Goal: Task Accomplishment & Management: Use online tool/utility

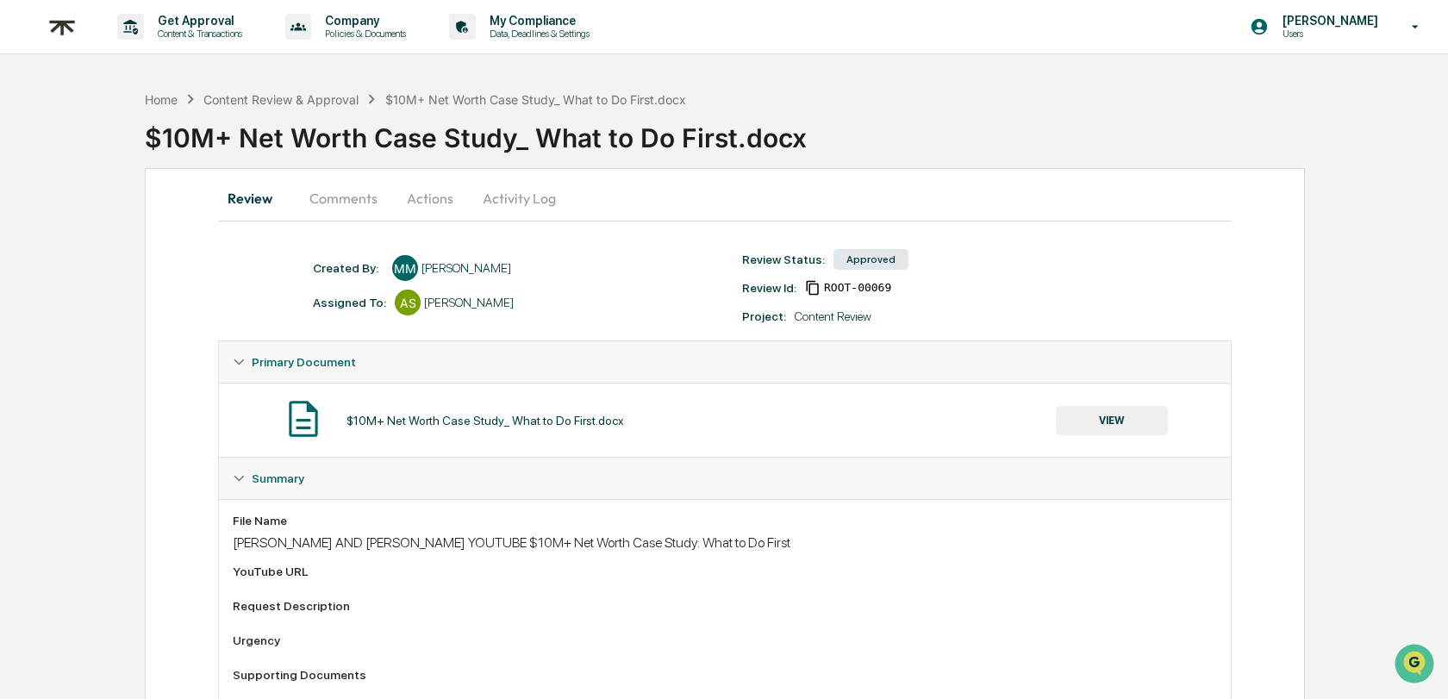
scroll to position [45, 0]
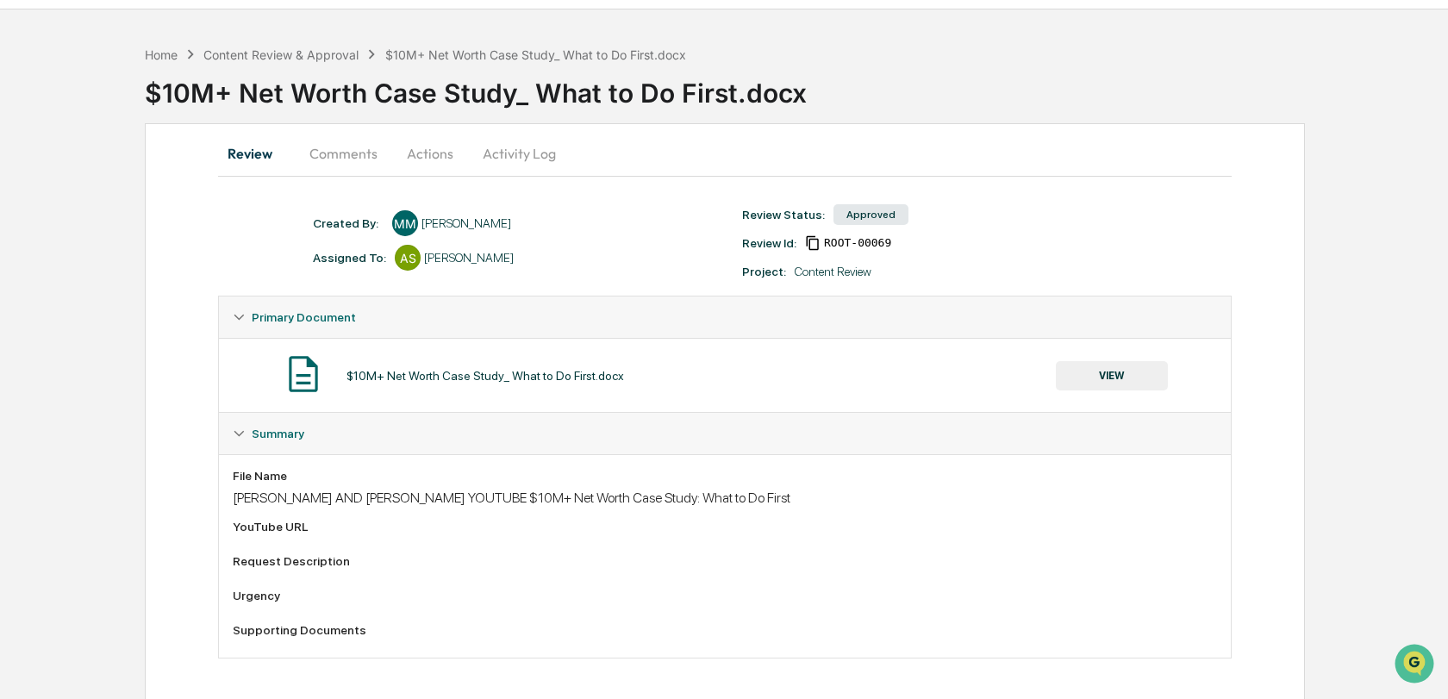
click at [333, 152] on button "Comments" at bounding box center [344, 153] width 96 height 41
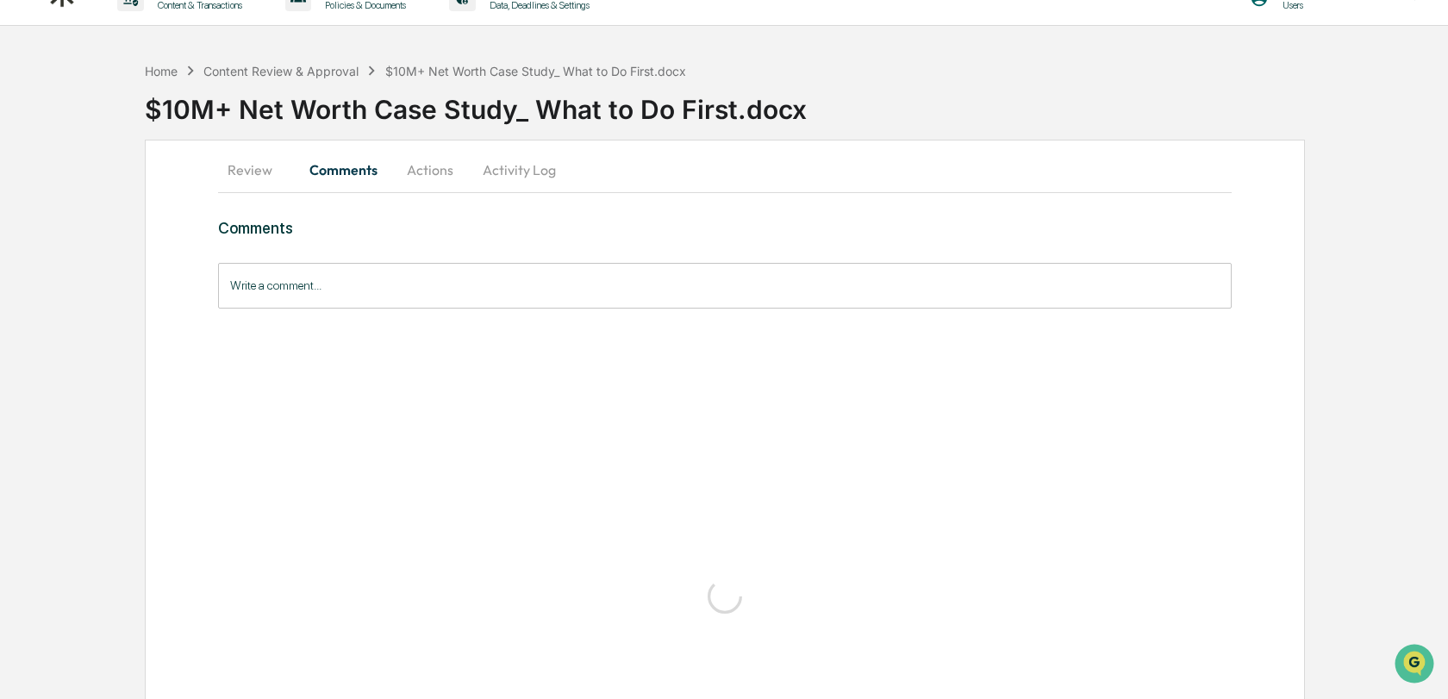
scroll to position [0, 0]
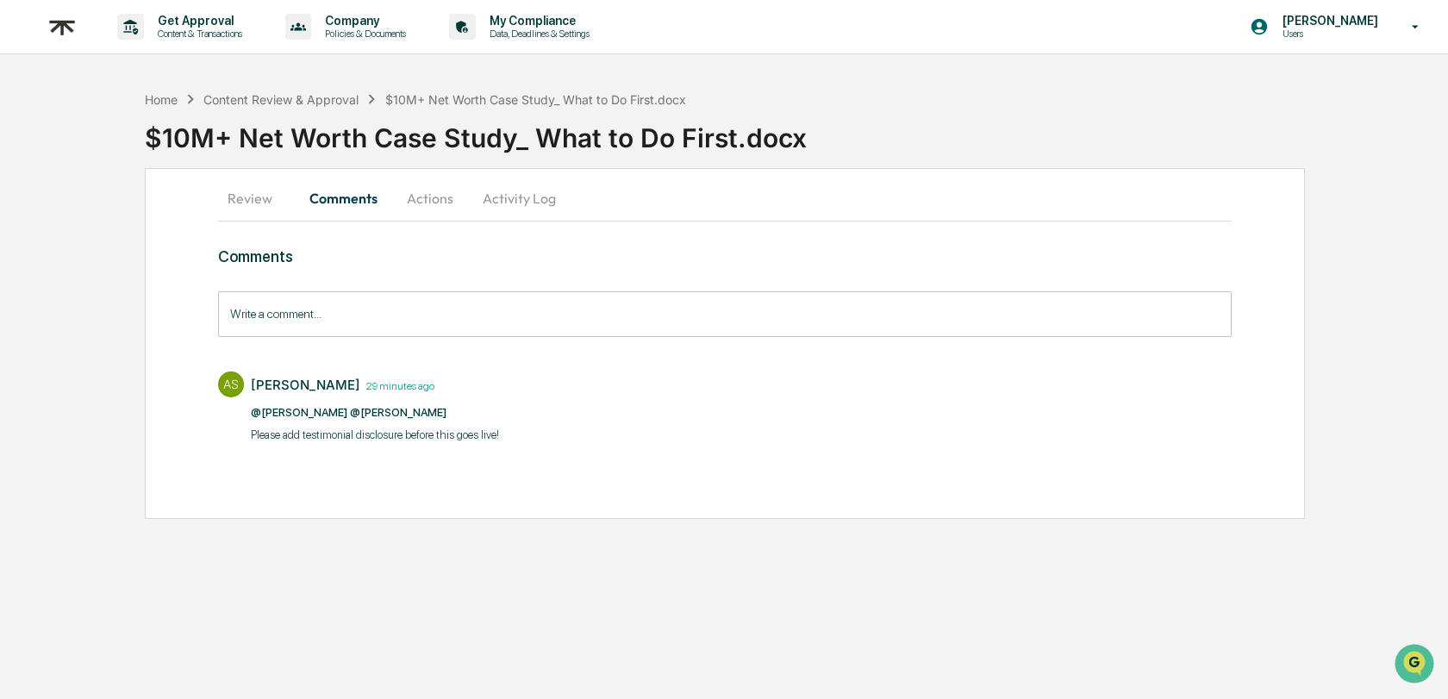
click at [252, 205] on button "Review" at bounding box center [257, 198] width 78 height 41
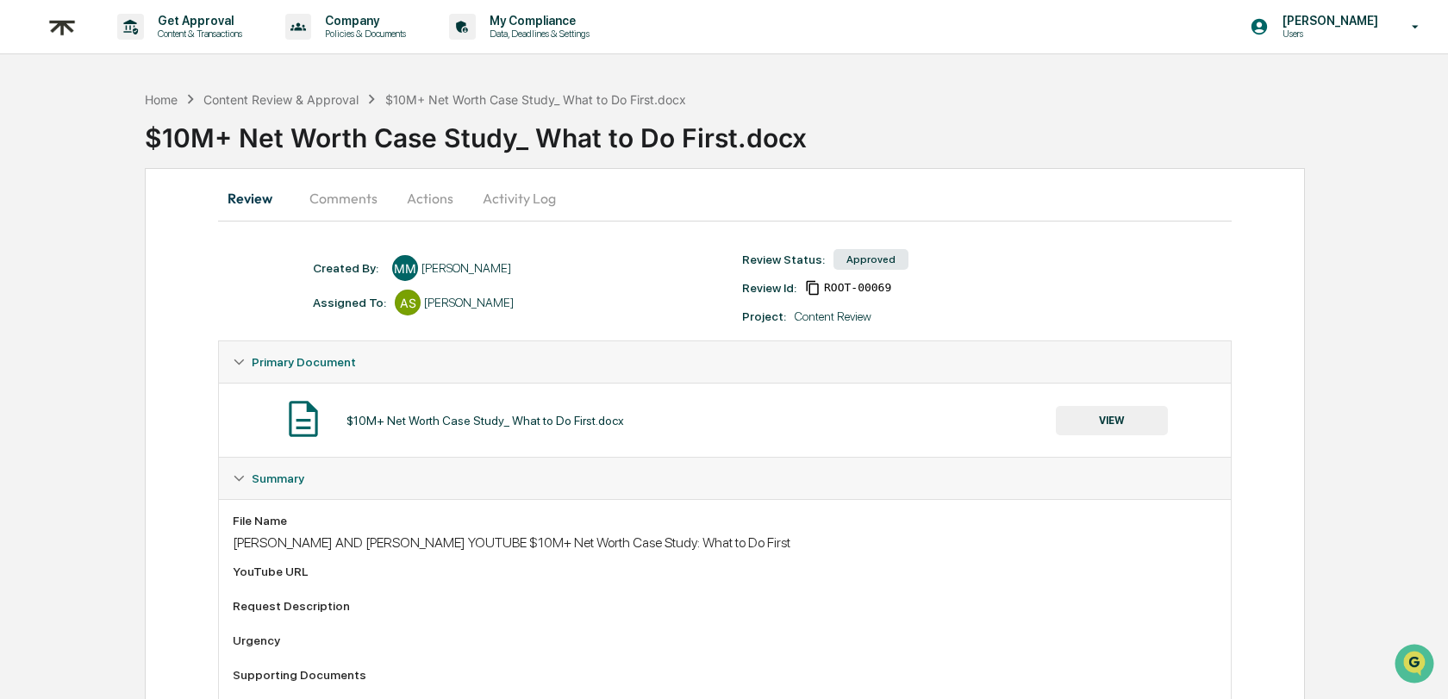
click at [357, 197] on button "Comments" at bounding box center [344, 198] width 96 height 41
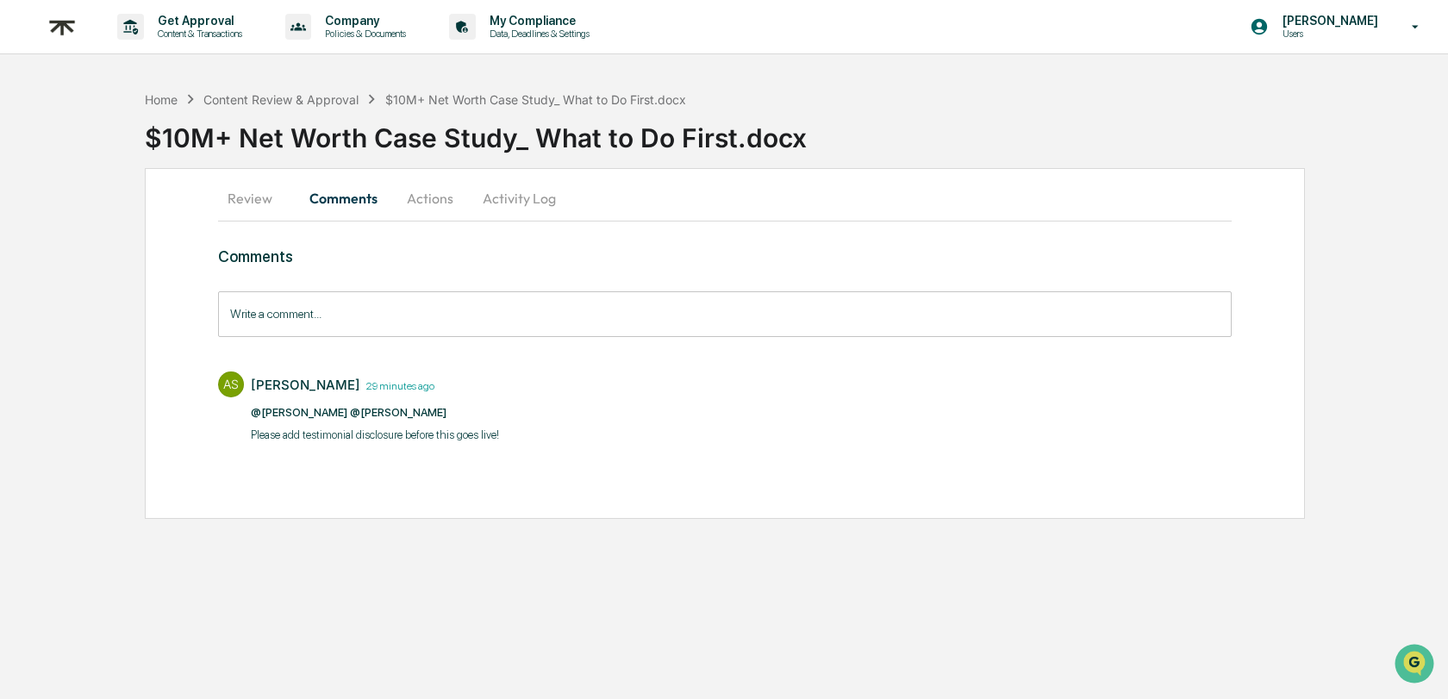
click at [261, 176] on div "Review Comments Actions Activity Log Comments Write a comment... Write a commen…" at bounding box center [725, 343] width 1160 height 351
click at [261, 190] on button "Review" at bounding box center [257, 198] width 78 height 41
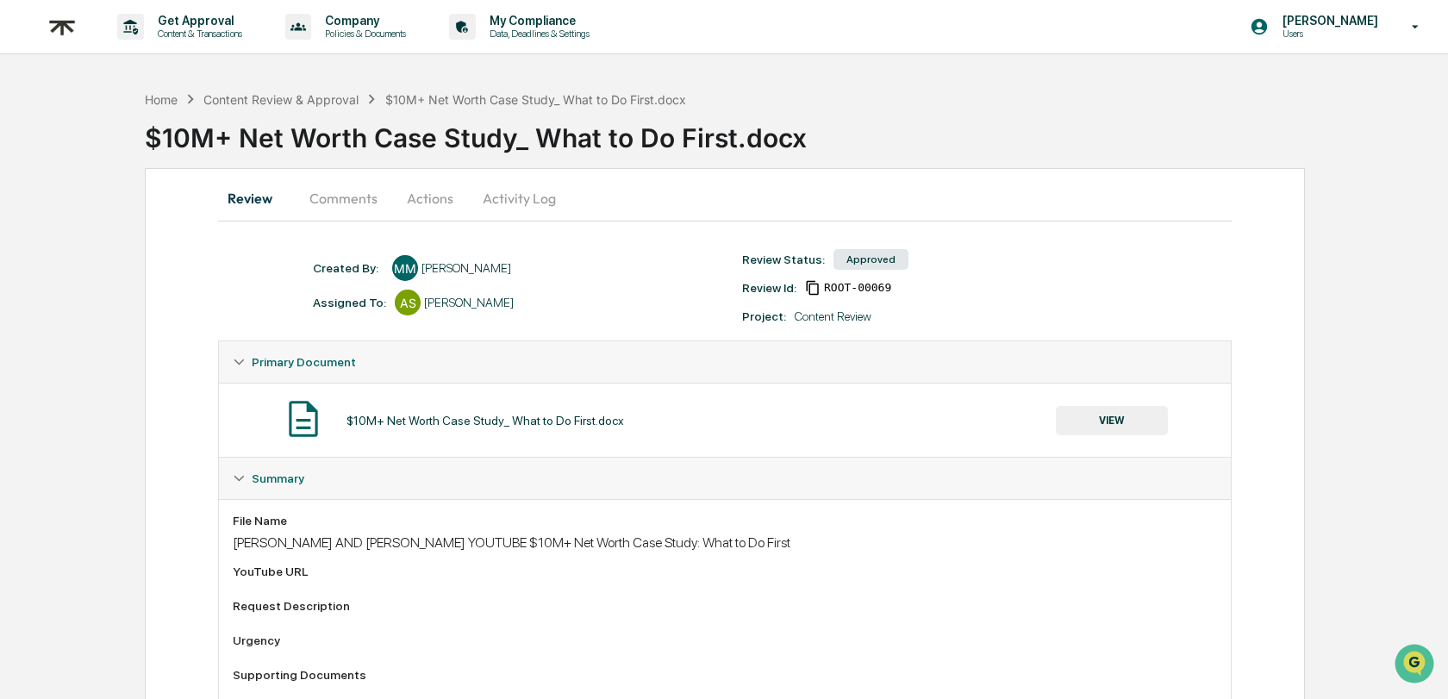
click at [281, 109] on div "$10M+ Net Worth Case Study_ What to Do First.docx" at bounding box center [796, 131] width 1303 height 45
click at [287, 92] on div "Content Review & Approval" at bounding box center [280, 99] width 155 height 15
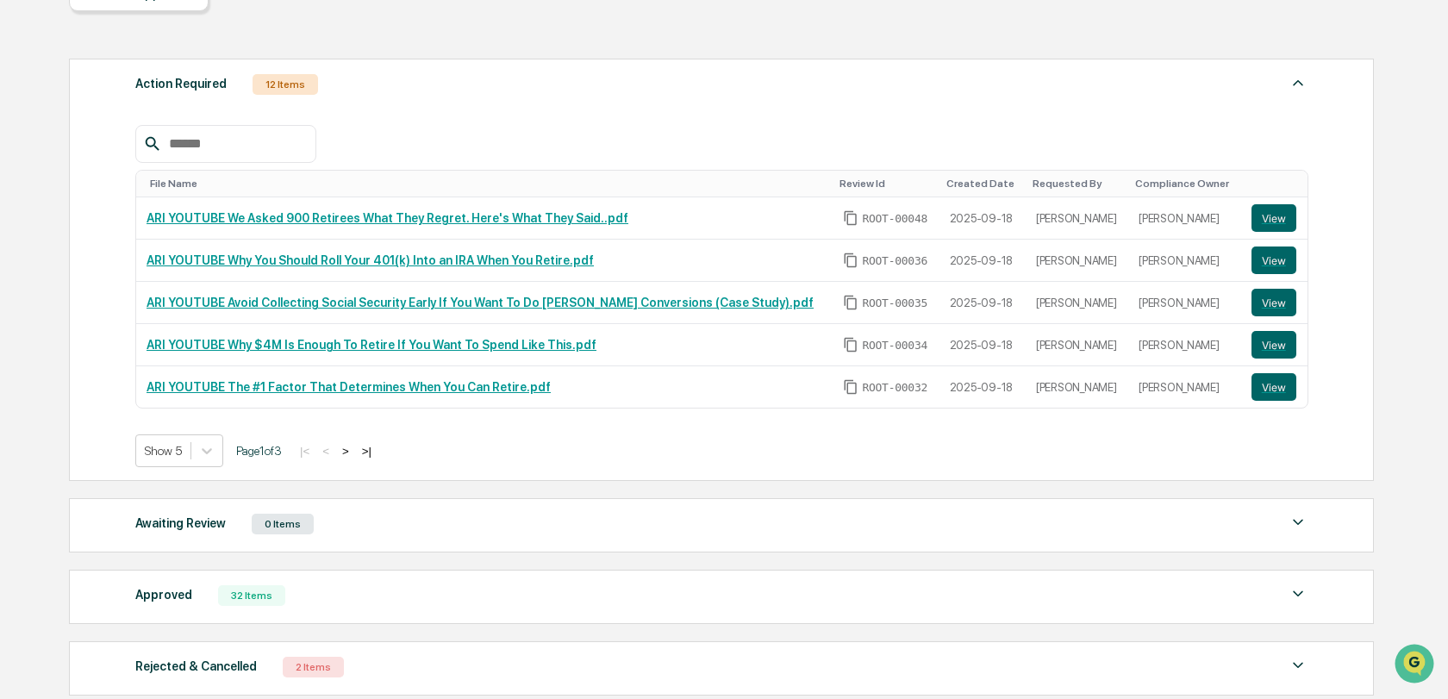
scroll to position [228, 0]
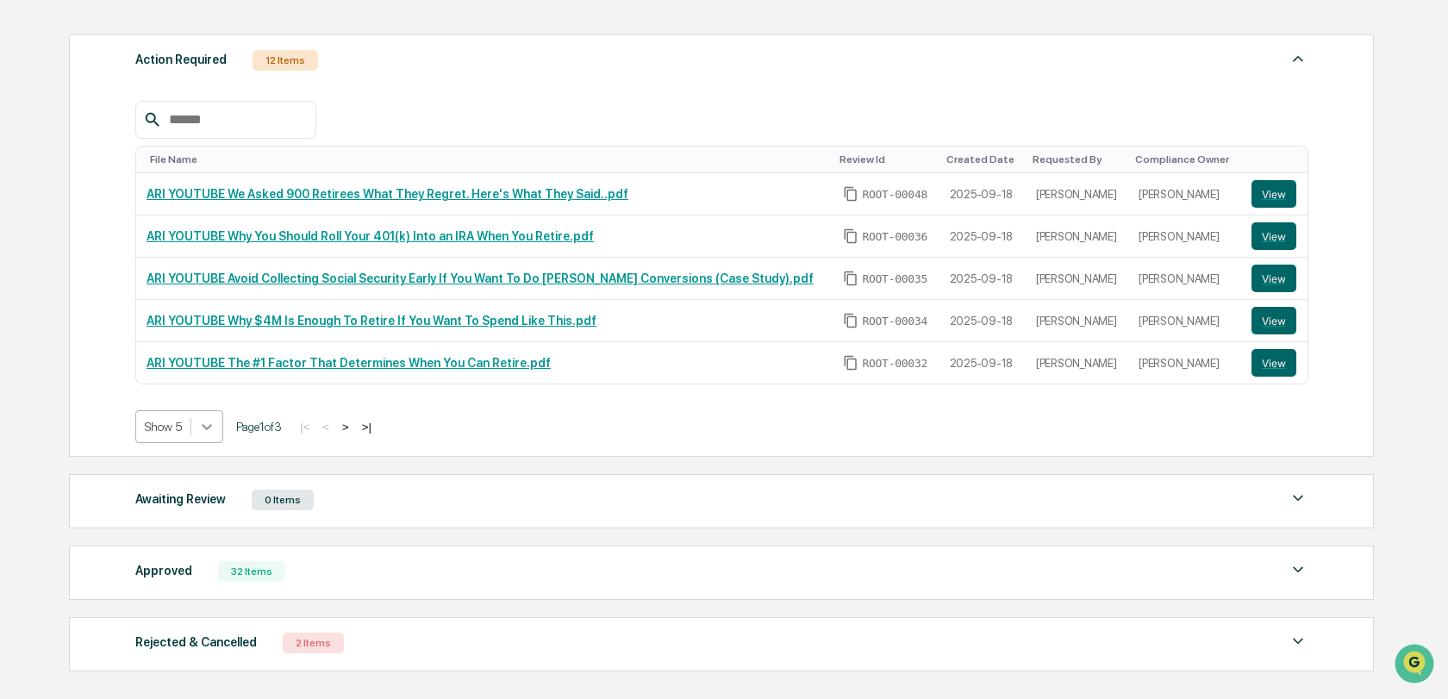
click at [211, 424] on icon at bounding box center [206, 426] width 17 height 17
click at [184, 530] on div "Show 20" at bounding box center [180, 518] width 91 height 28
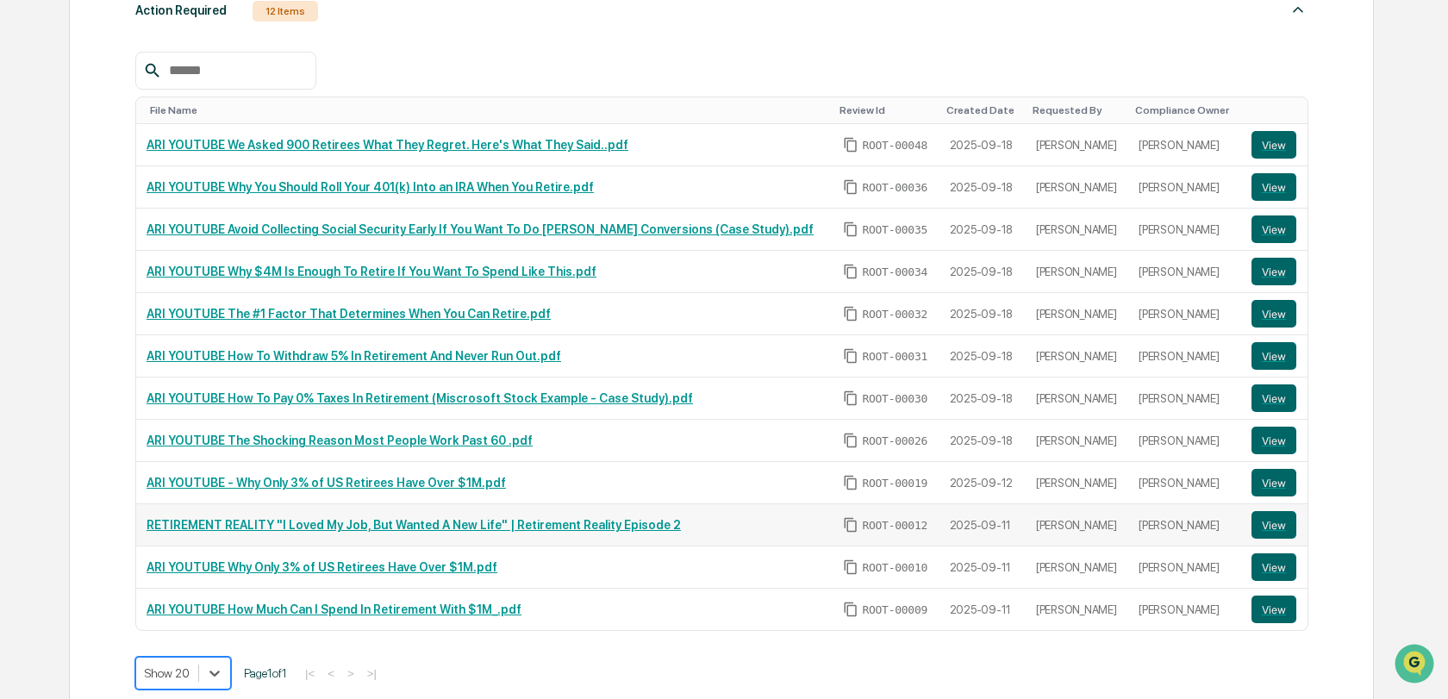
scroll to position [276, 0]
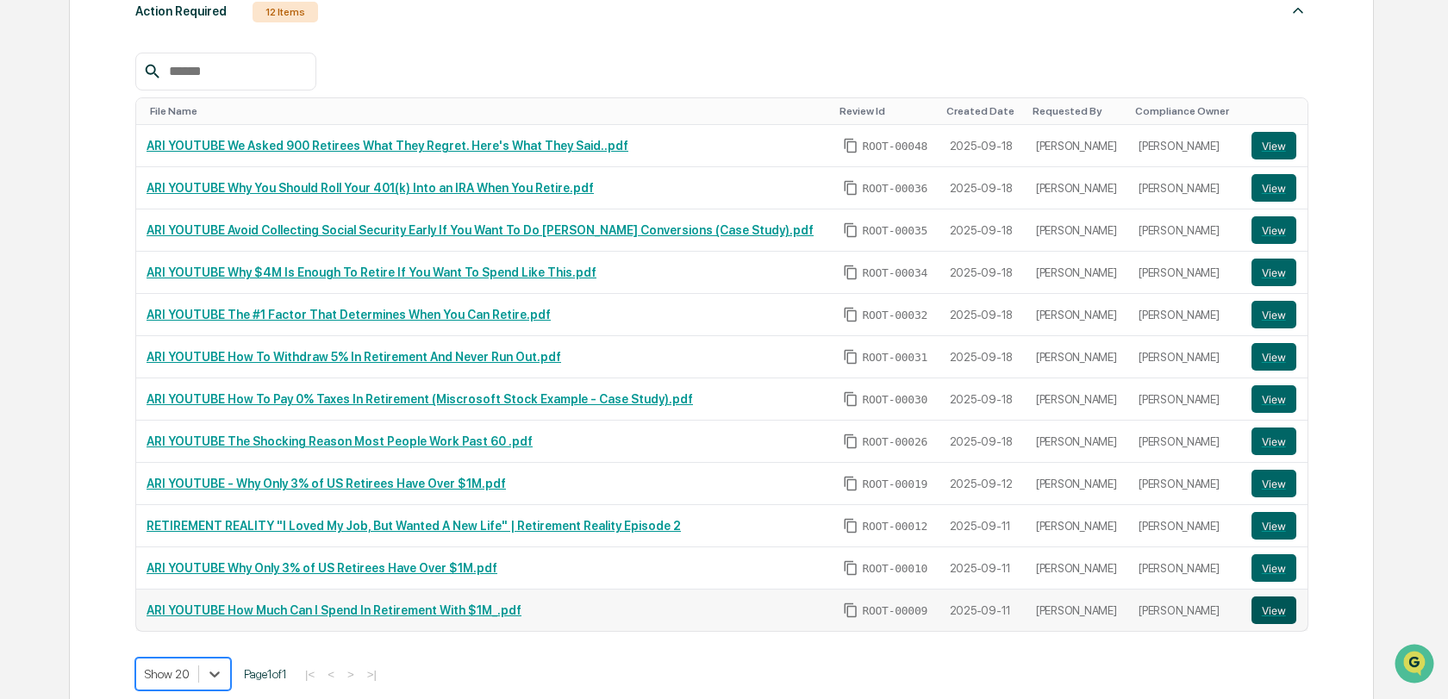
click at [1261, 607] on button "View" at bounding box center [1274, 610] width 45 height 28
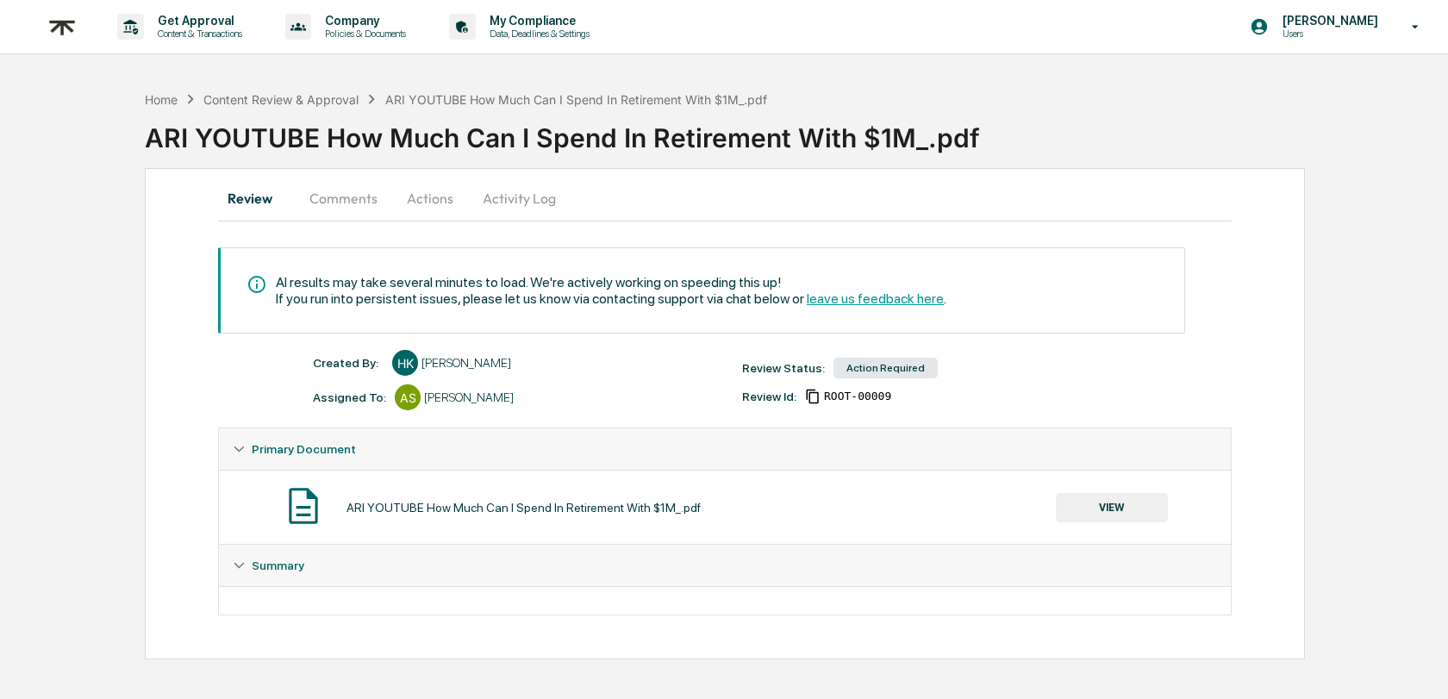
click at [308, 197] on button "Comments" at bounding box center [344, 198] width 96 height 41
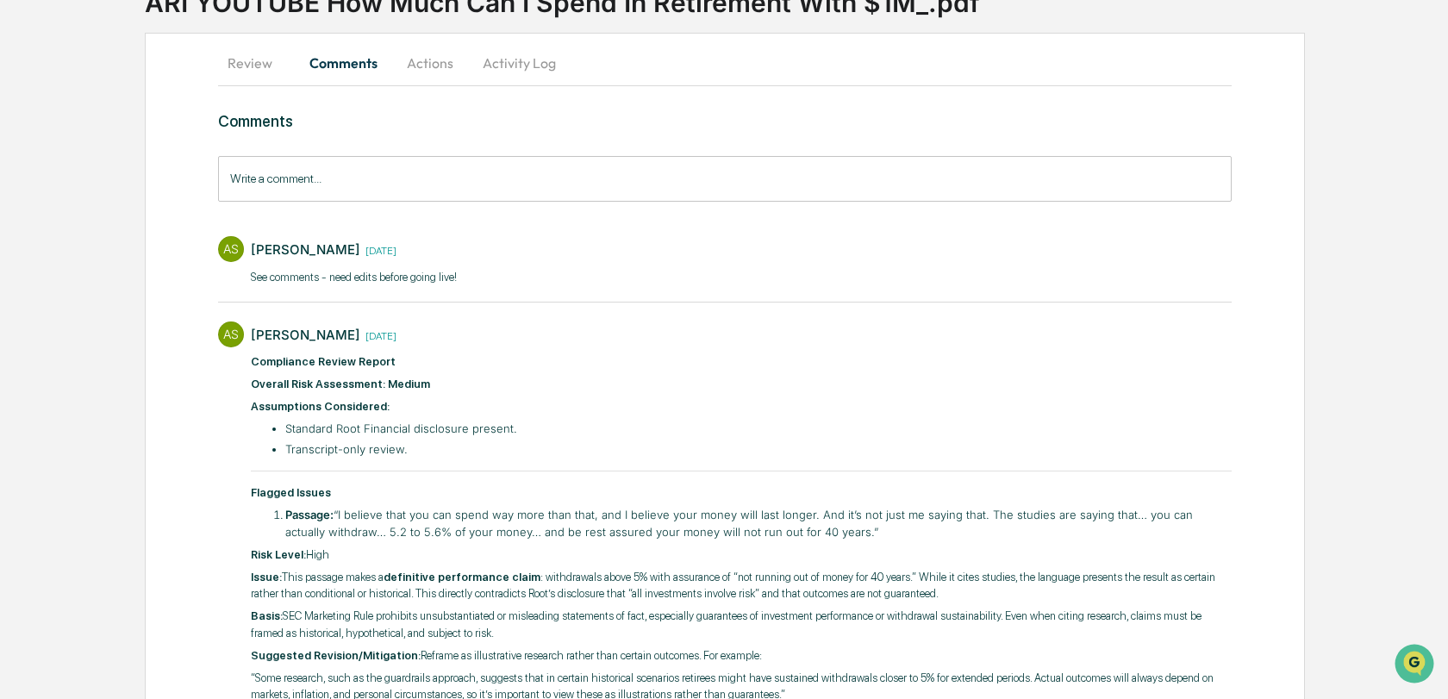
scroll to position [126, 0]
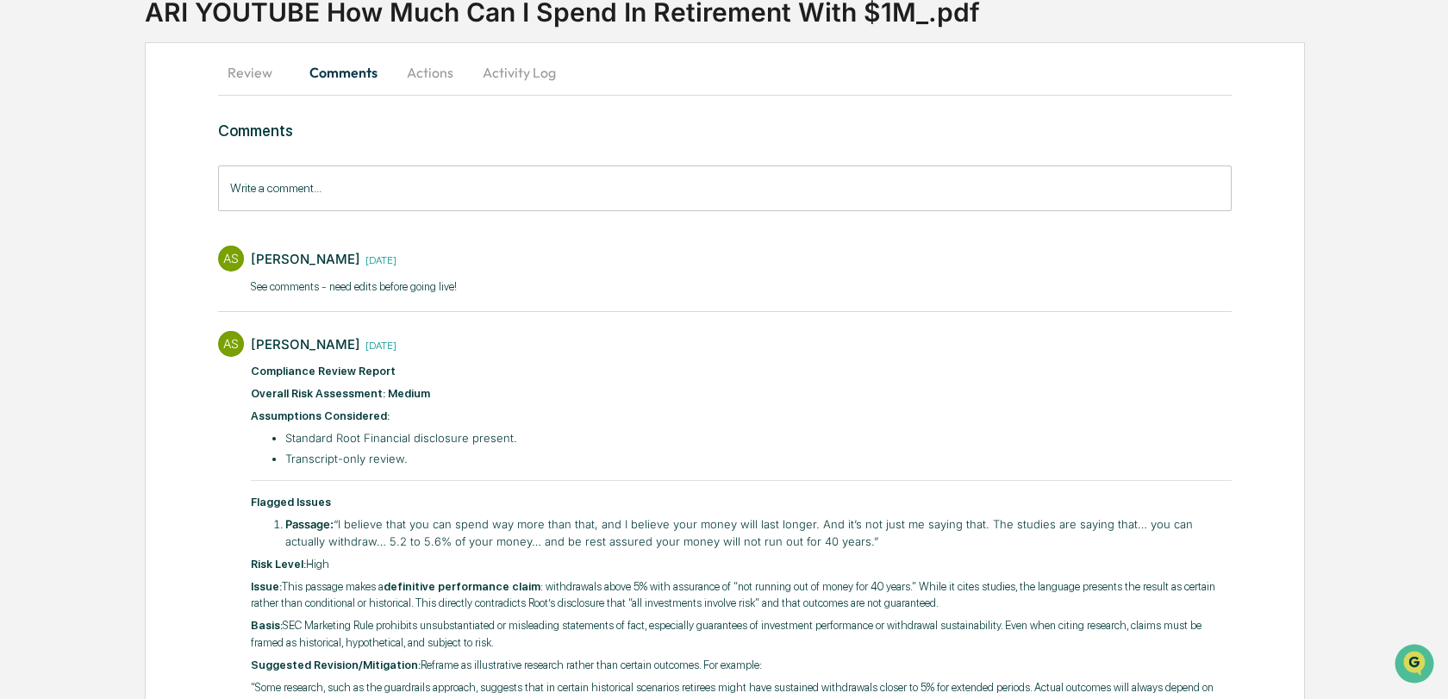
click at [260, 72] on button "Review" at bounding box center [257, 72] width 78 height 41
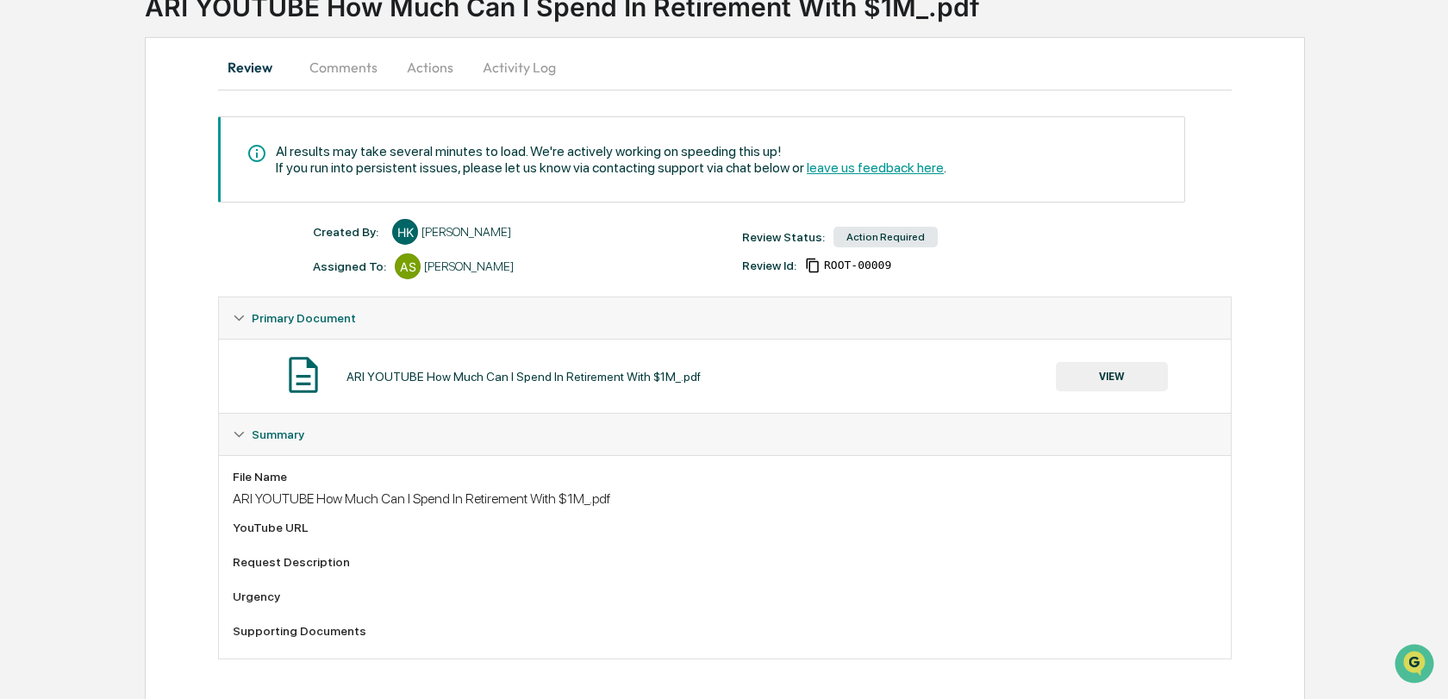
scroll to position [0, 0]
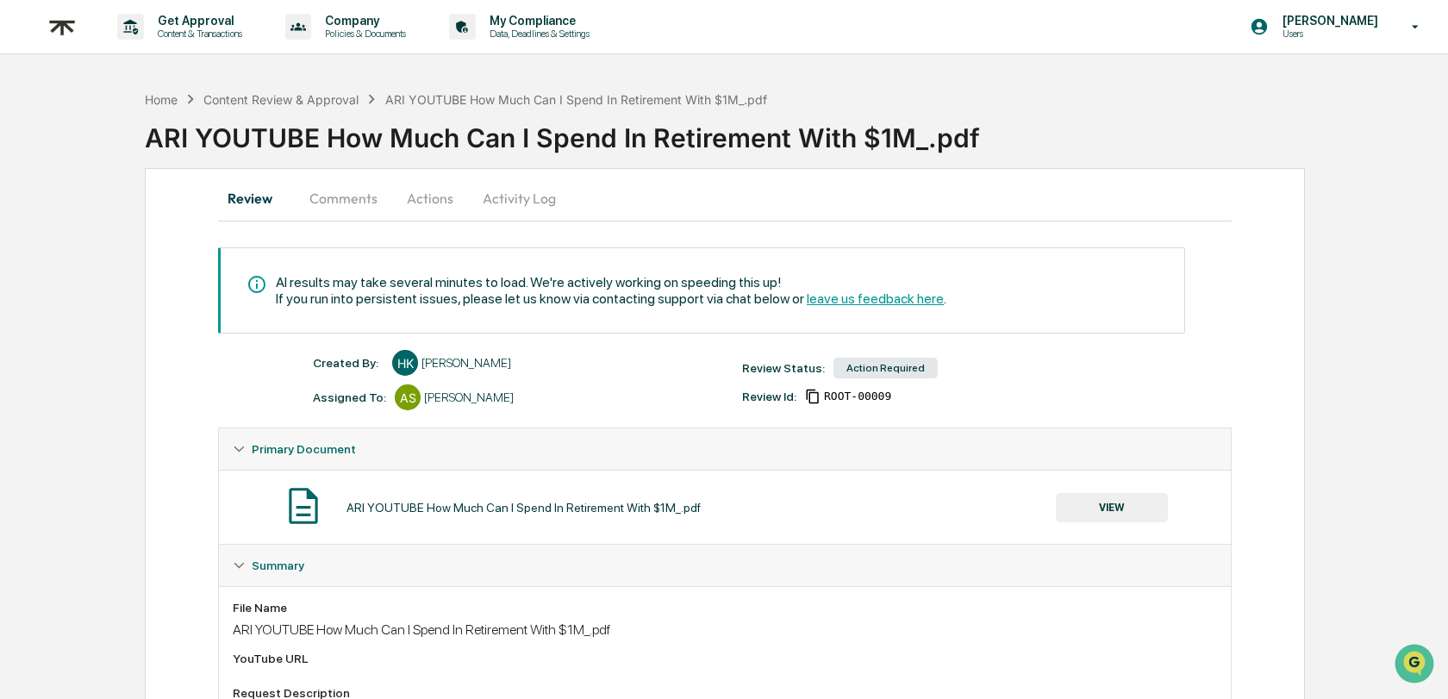
click at [307, 90] on div "Home Content Review & Approval ARI YOUTUBE How Much Can I Spend In Retirement W…" at bounding box center [456, 99] width 622 height 19
click at [308, 96] on div "Content Review & Approval" at bounding box center [280, 99] width 155 height 15
